Goal: Transaction & Acquisition: Book appointment/travel/reservation

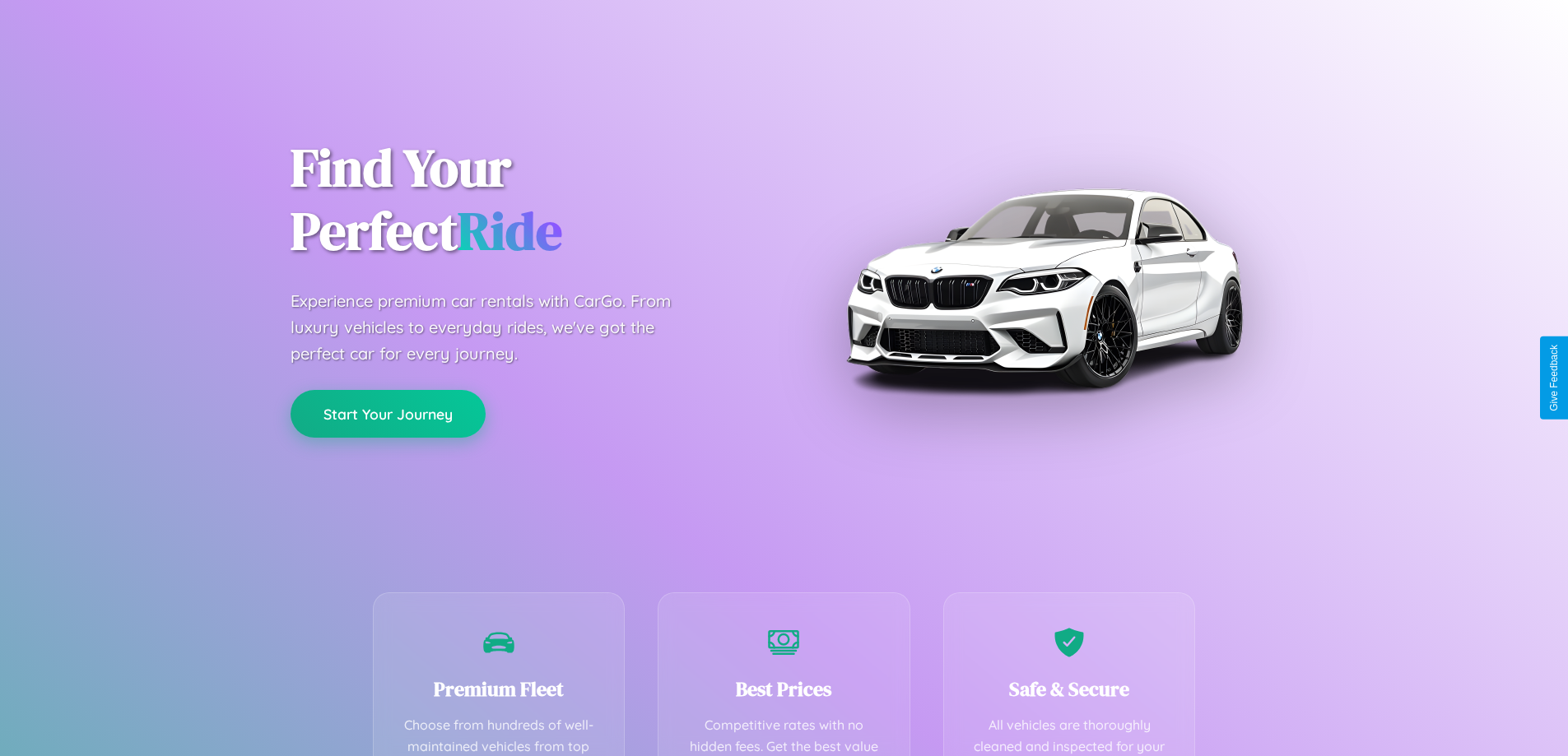
click at [388, 414] on button "Start Your Journey" at bounding box center [388, 413] width 195 height 47
click at [388, 413] on button "Start Your Journey" at bounding box center [388, 413] width 195 height 47
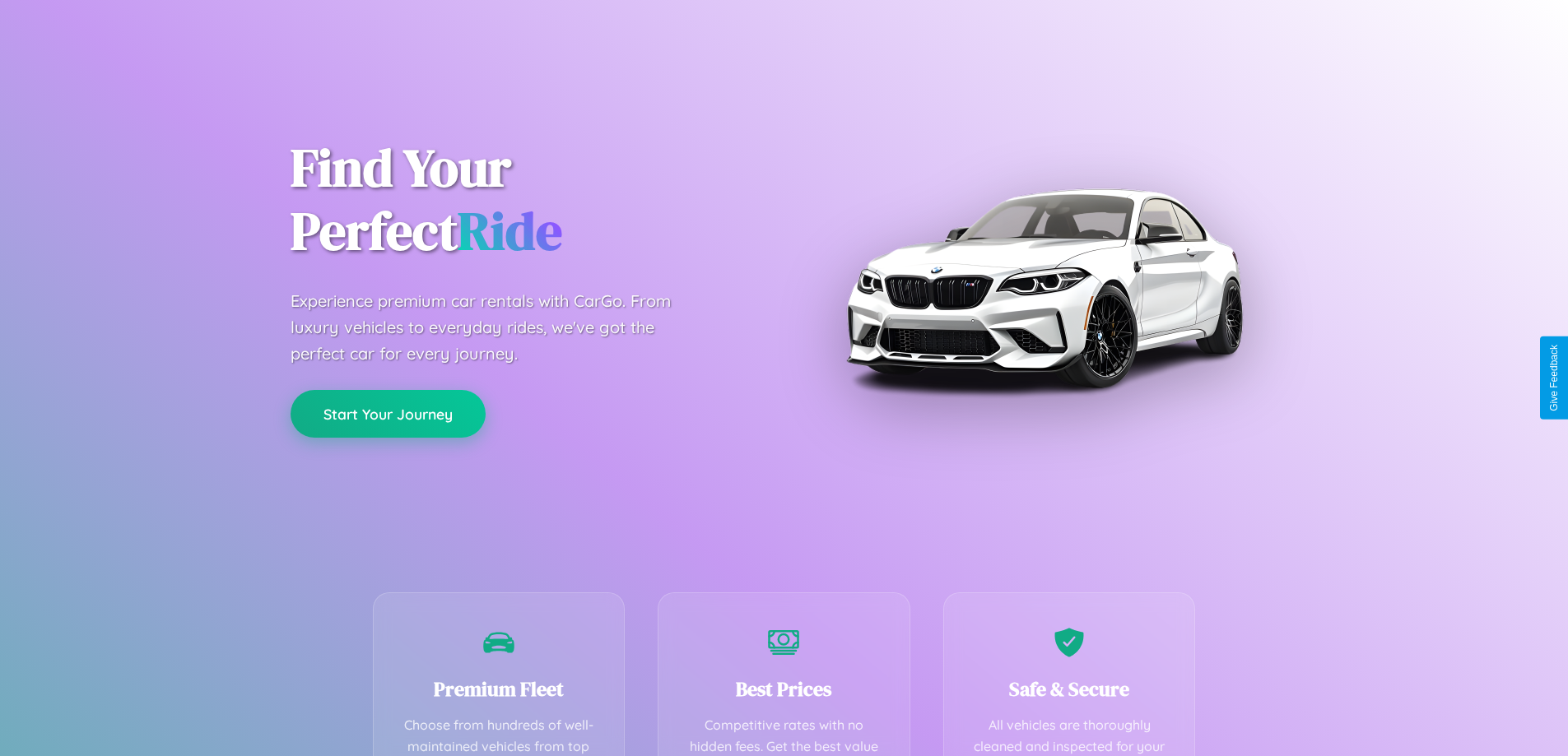
click at [388, 413] on button "Start Your Journey" at bounding box center [388, 413] width 195 height 47
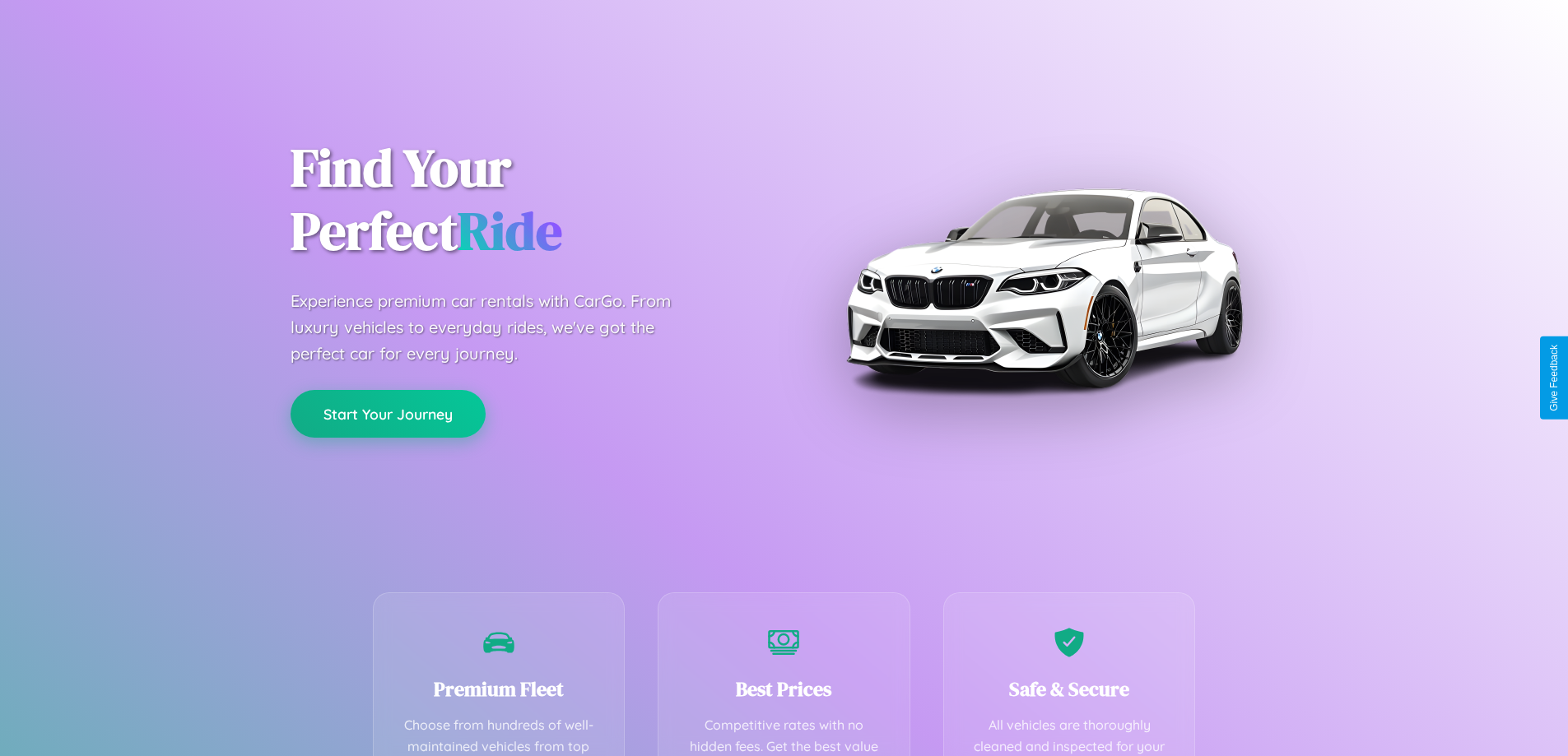
click at [388, 413] on button "Start Your Journey" at bounding box center [388, 413] width 195 height 47
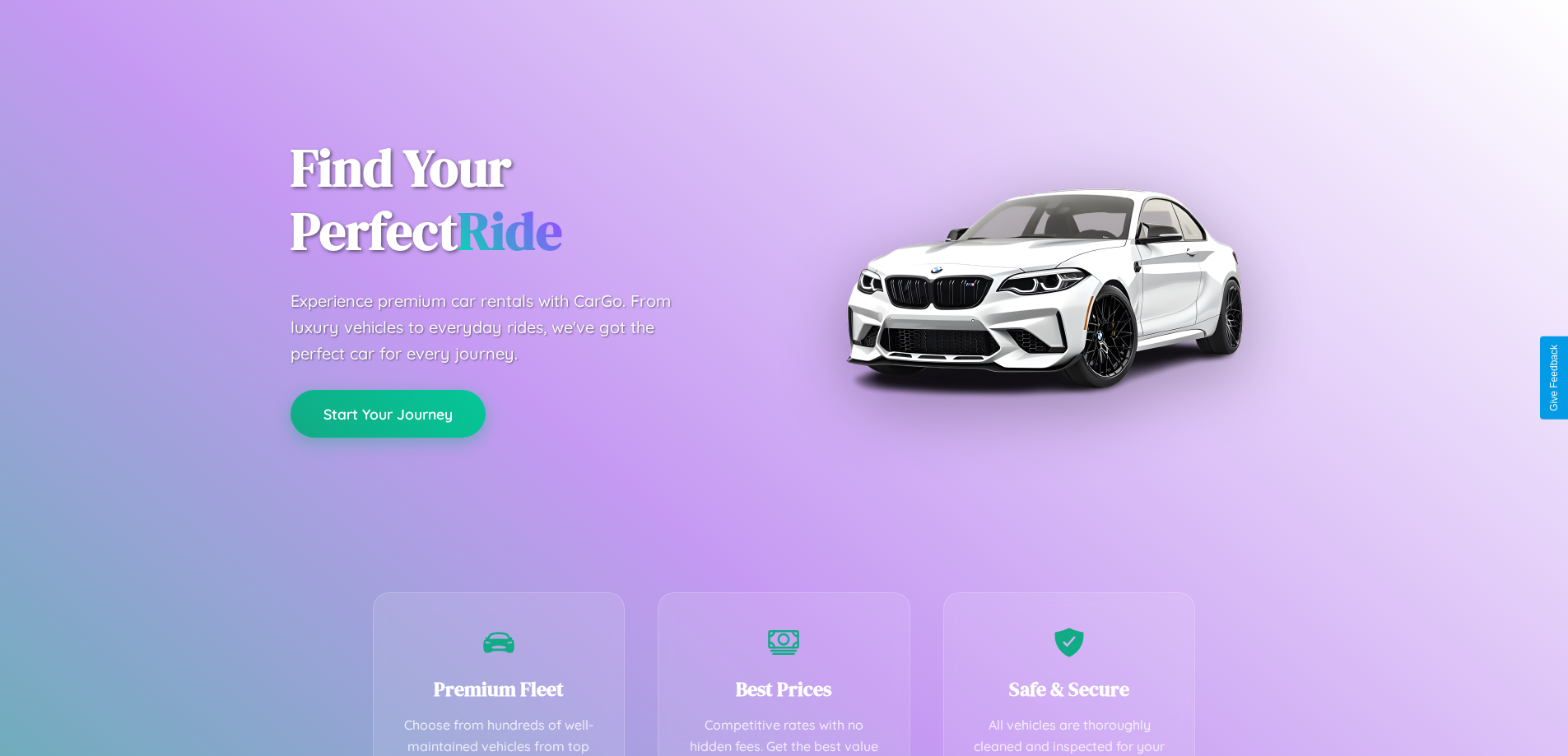
click at [388, 413] on button "Start Your Journey" at bounding box center [388, 413] width 195 height 47
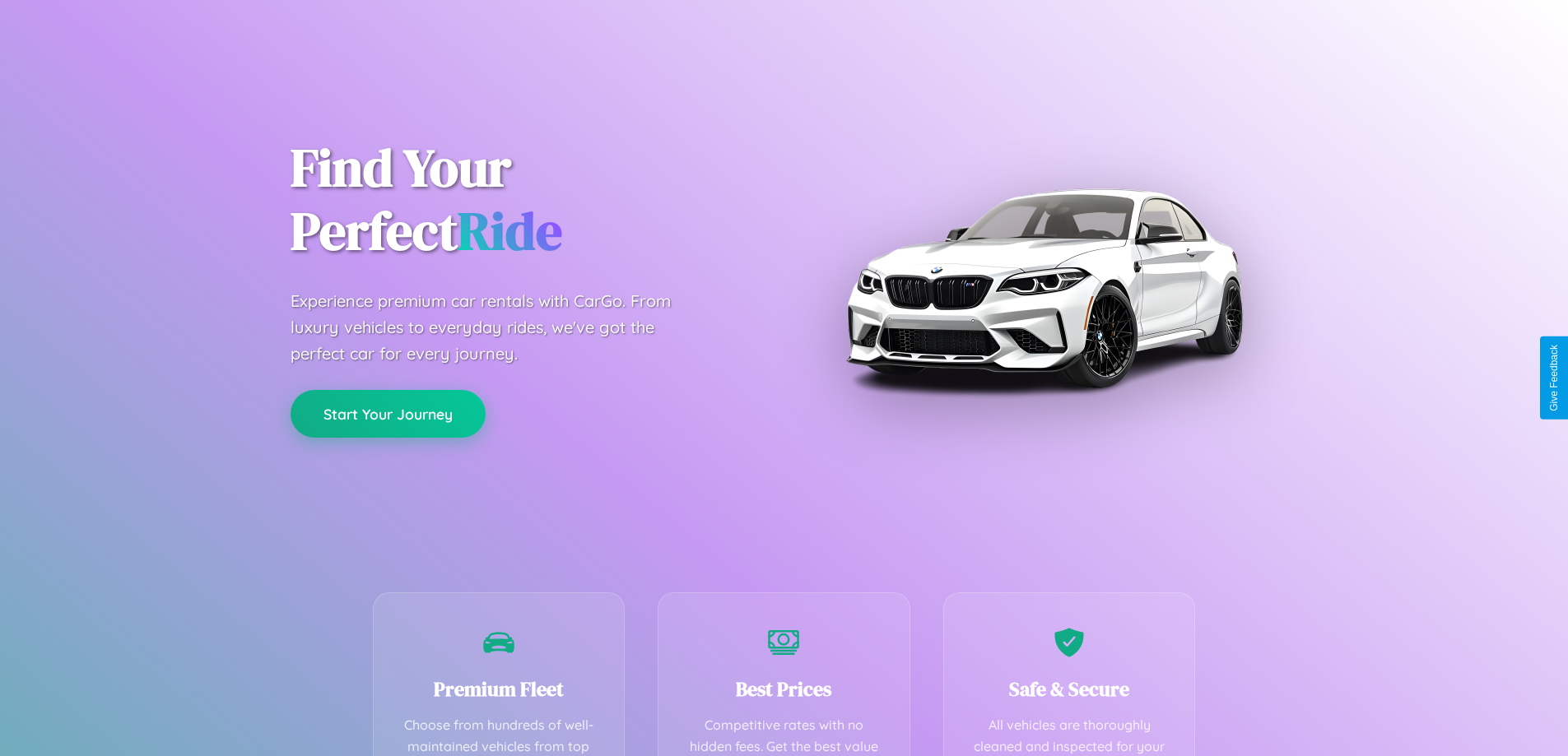
click at [388, 413] on button "Start Your Journey" at bounding box center [388, 413] width 195 height 47
